Goal: Obtain resource: Download file/media

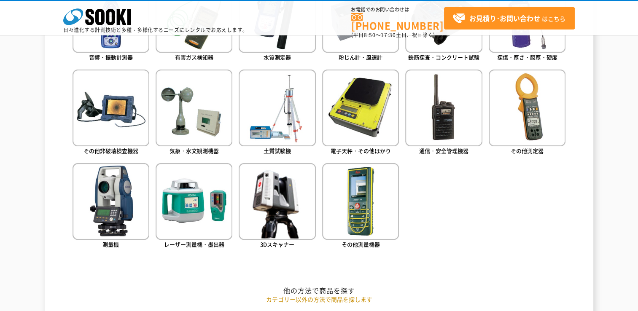
scroll to position [506, 0]
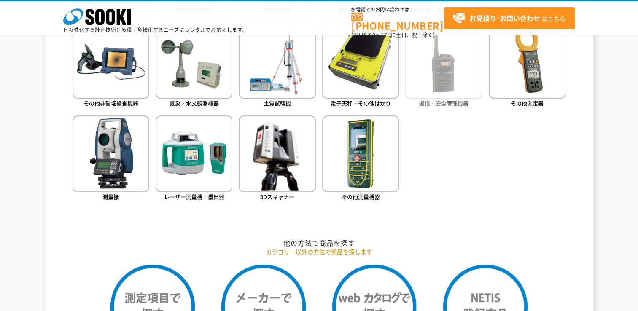
click at [432, 82] on img at bounding box center [443, 60] width 77 height 77
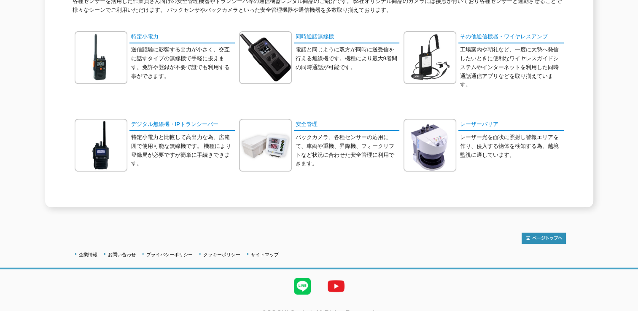
scroll to position [159, 0]
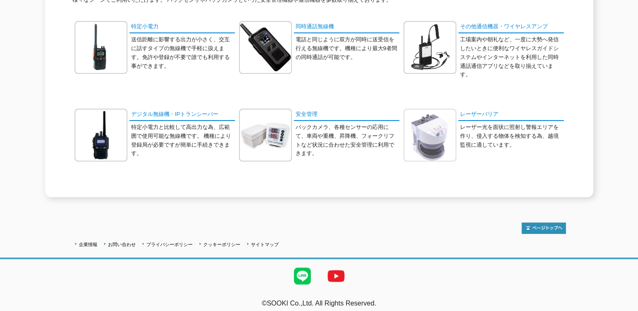
click at [446, 126] on img at bounding box center [430, 135] width 53 height 53
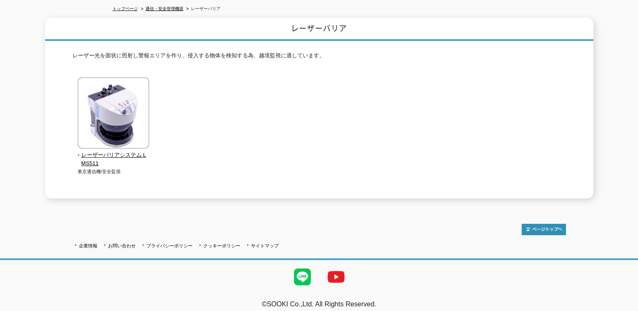
scroll to position [95, 0]
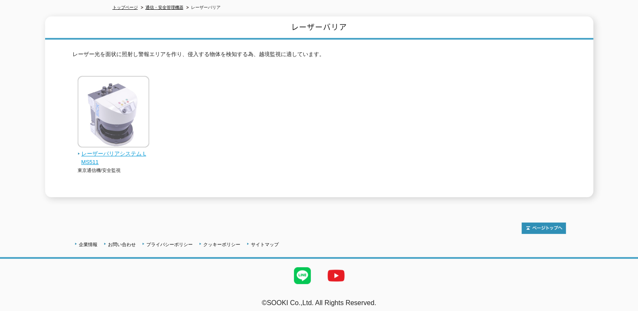
click at [110, 140] on img at bounding box center [114, 113] width 72 height 74
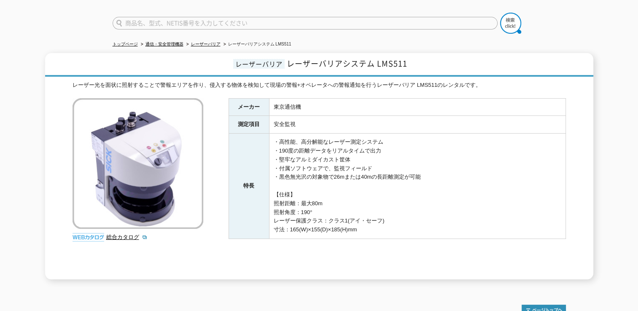
scroll to position [141, 0]
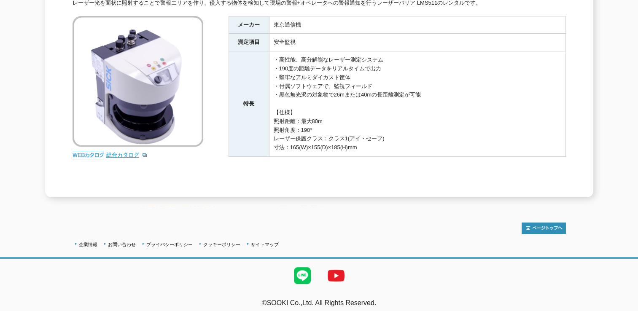
click at [111, 152] on link "総合カタログ" at bounding box center [126, 155] width 41 height 6
